Goal: Find contact information: Find contact information

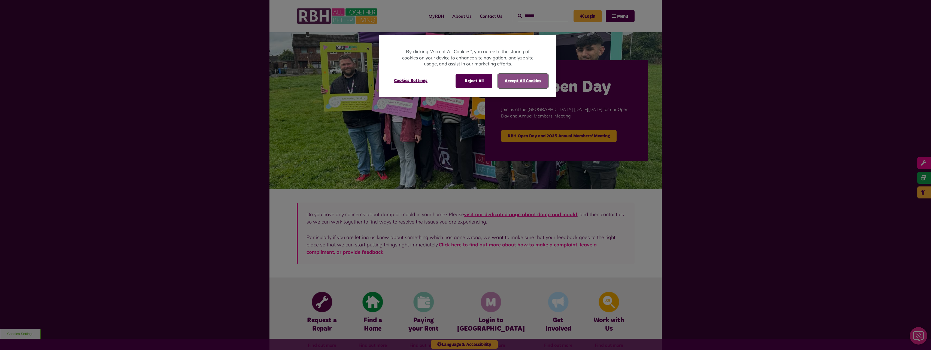
click at [518, 81] on button "Accept All Cookies" at bounding box center [523, 81] width 50 height 14
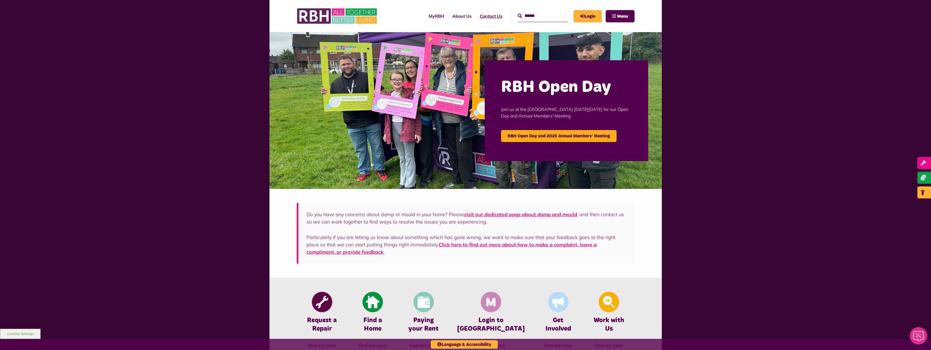
click at [482, 13] on link "Contact Us" at bounding box center [491, 16] width 31 height 15
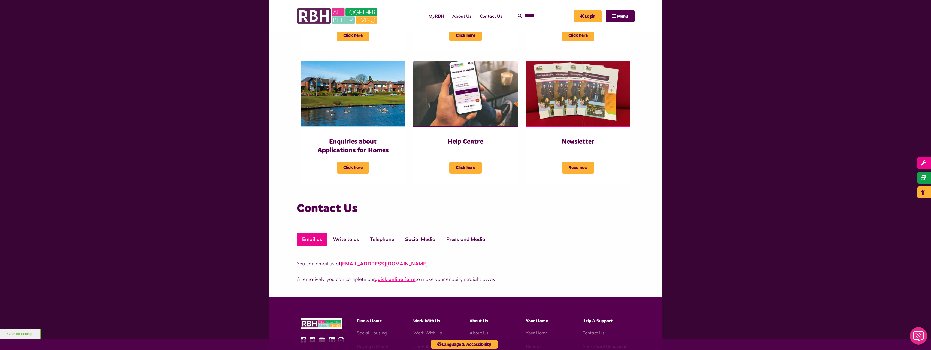
scroll to position [218, 0]
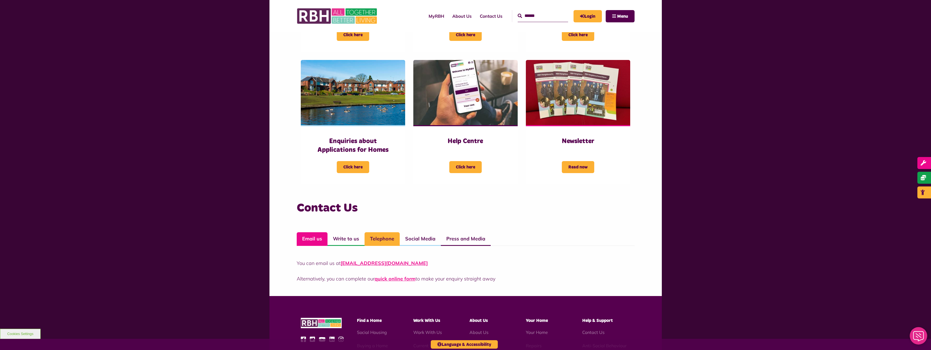
click at [381, 237] on link "Telephone" at bounding box center [382, 239] width 35 height 14
